Goal: Transaction & Acquisition: Purchase product/service

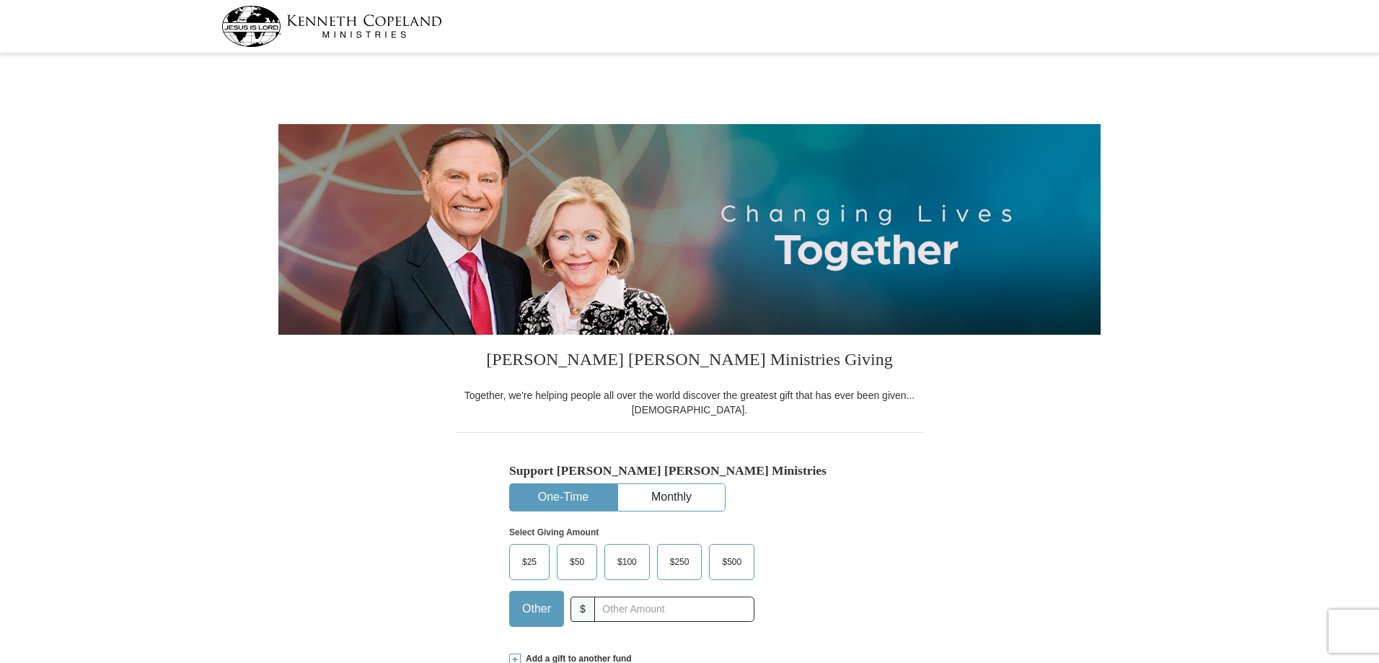
select select "SC"
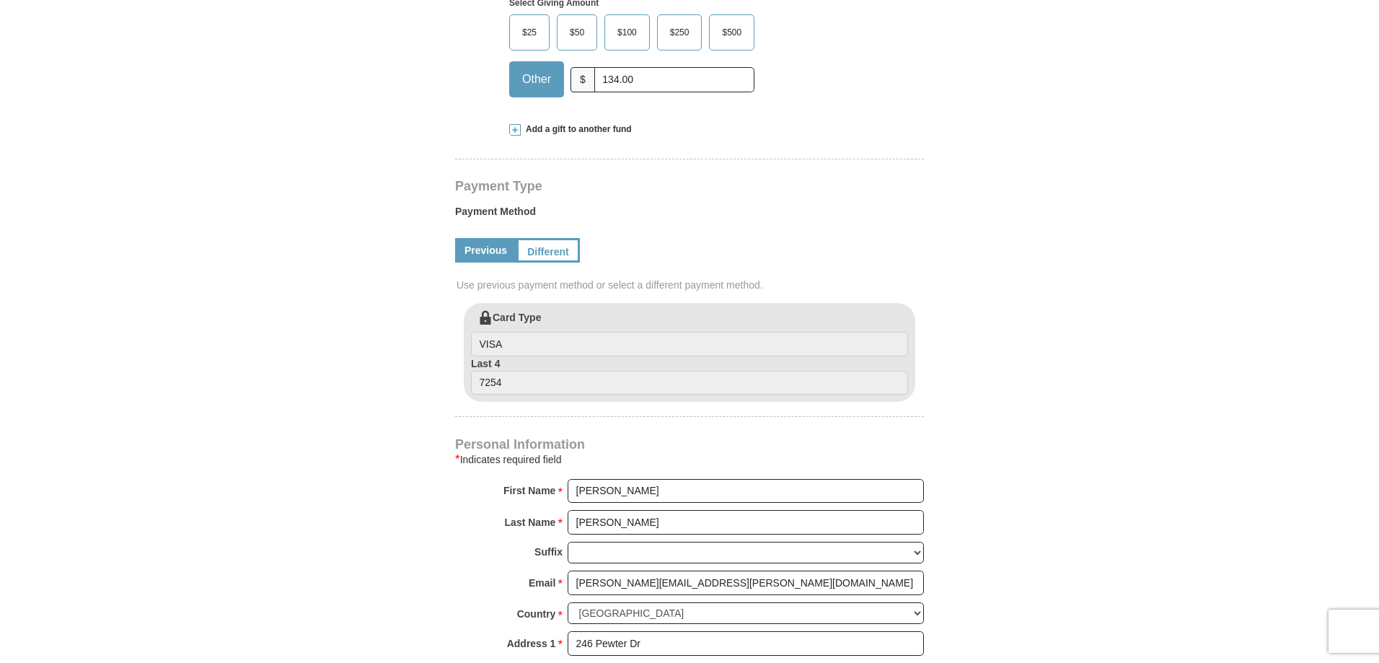
scroll to position [505, 0]
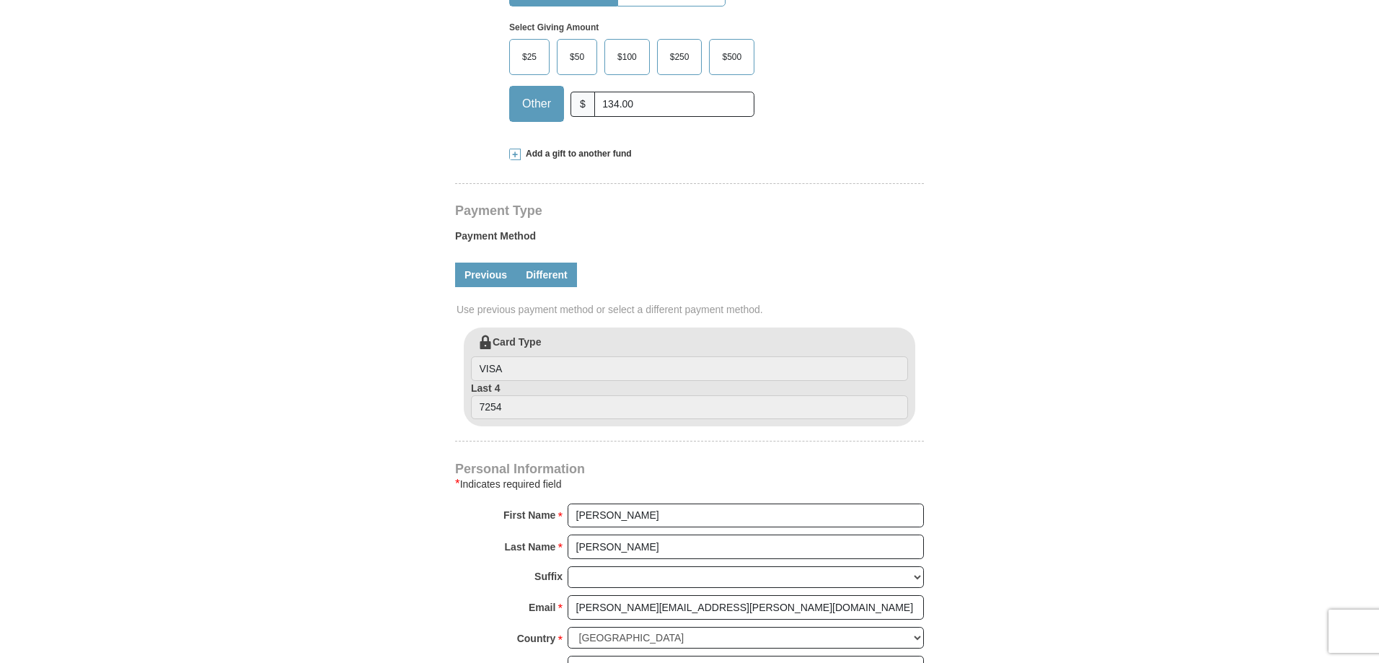
type input "134.00"
click at [553, 273] on link "Different" at bounding box center [546, 275] width 61 height 25
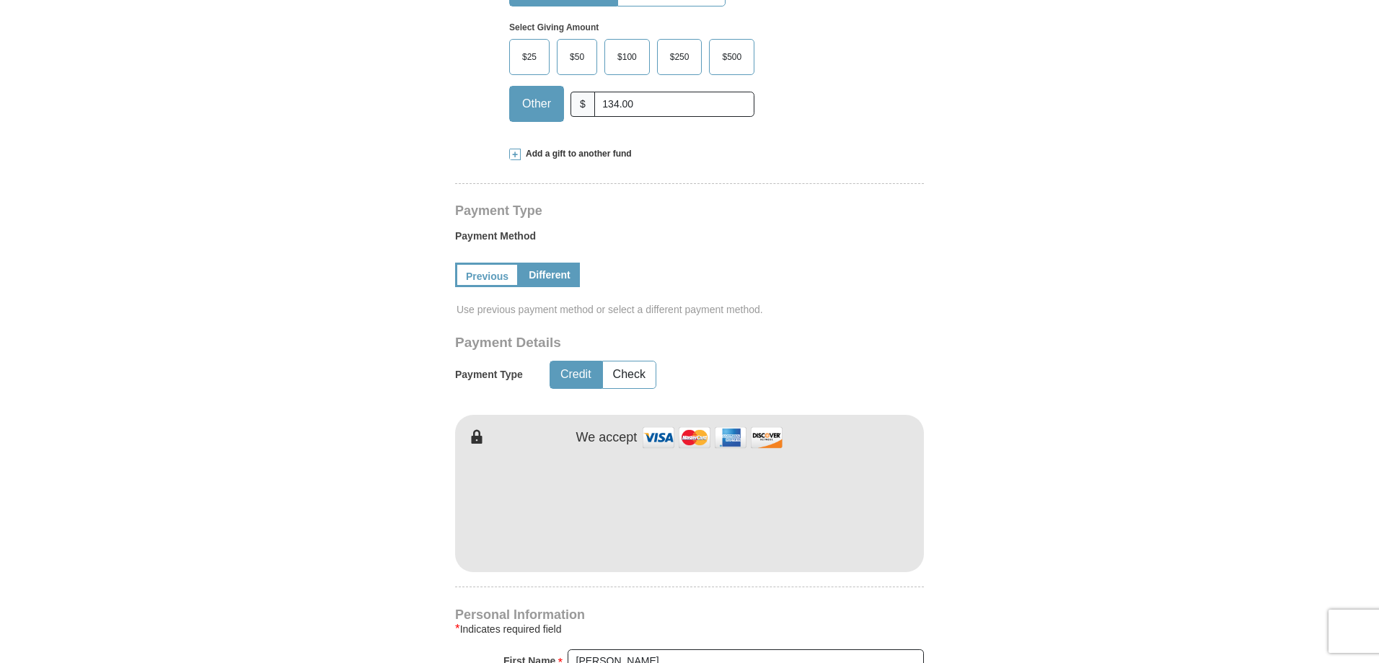
type input "6097063735"
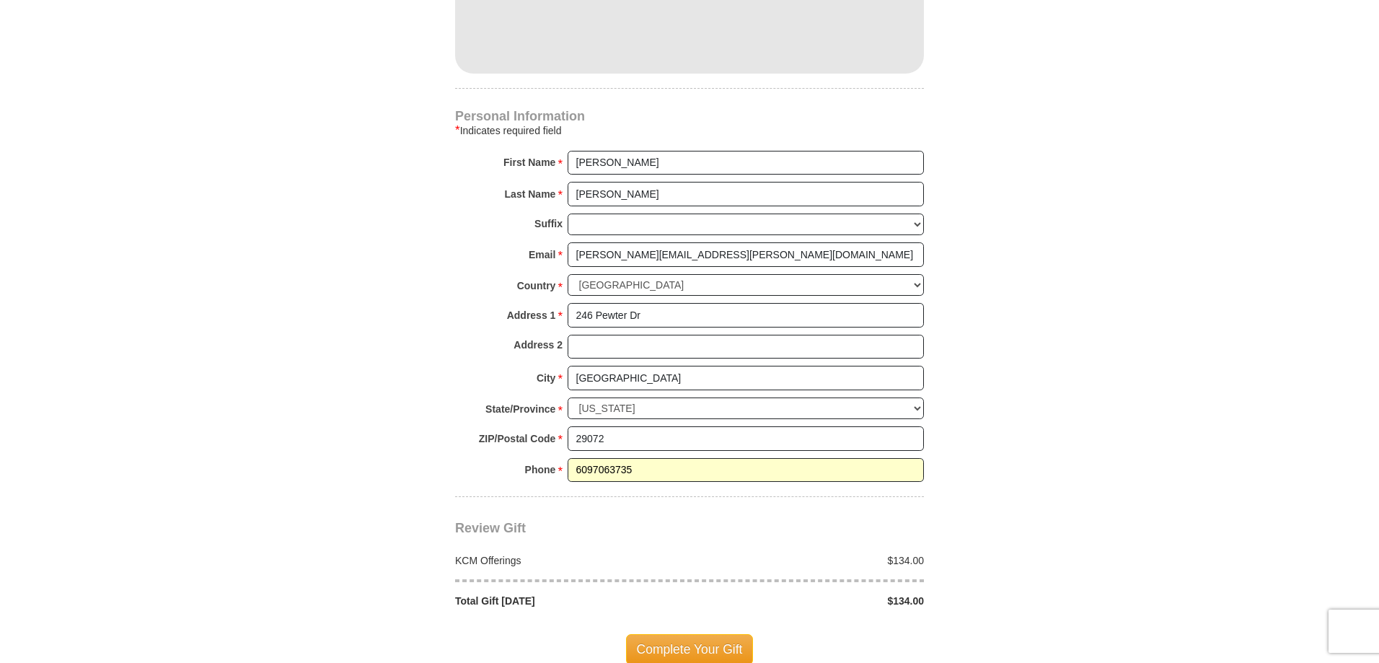
scroll to position [1154, 0]
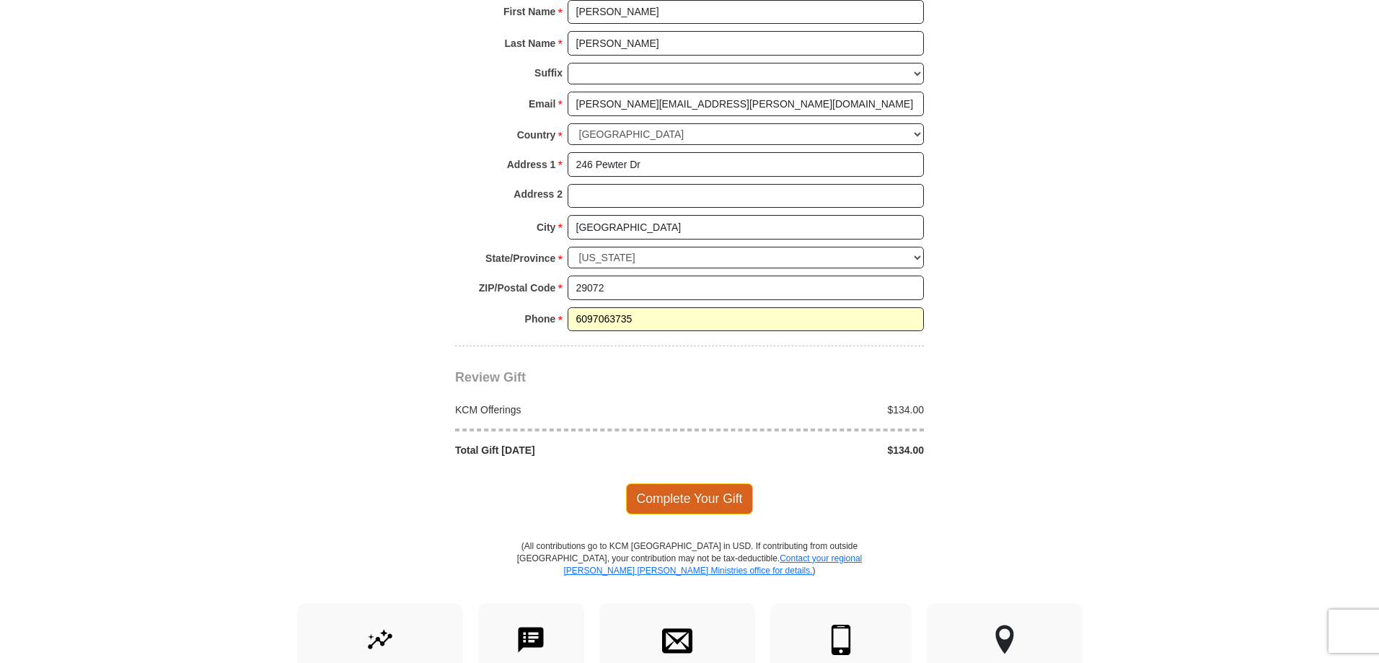
click at [702, 494] on span "Complete Your Gift" at bounding box center [690, 498] width 128 height 30
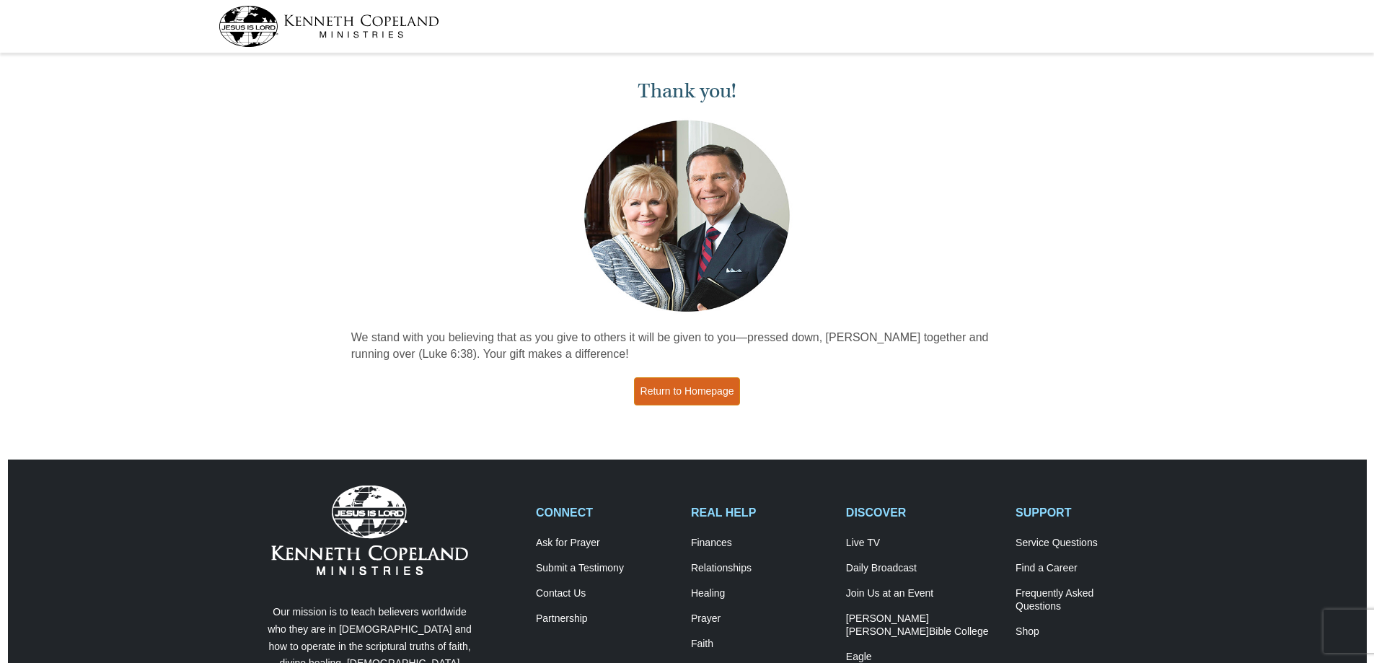
click at [672, 379] on link "Return to Homepage" at bounding box center [687, 391] width 107 height 28
